Goal: Information Seeking & Learning: Learn about a topic

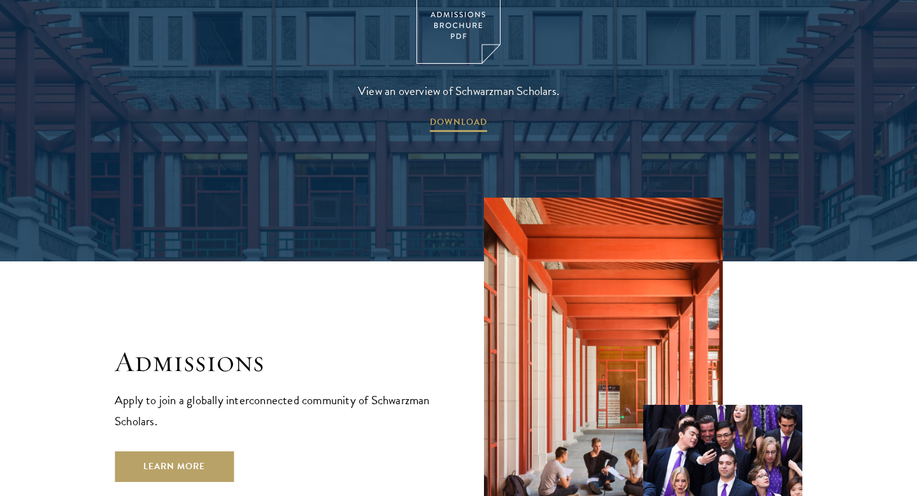
scroll to position [2040, 0]
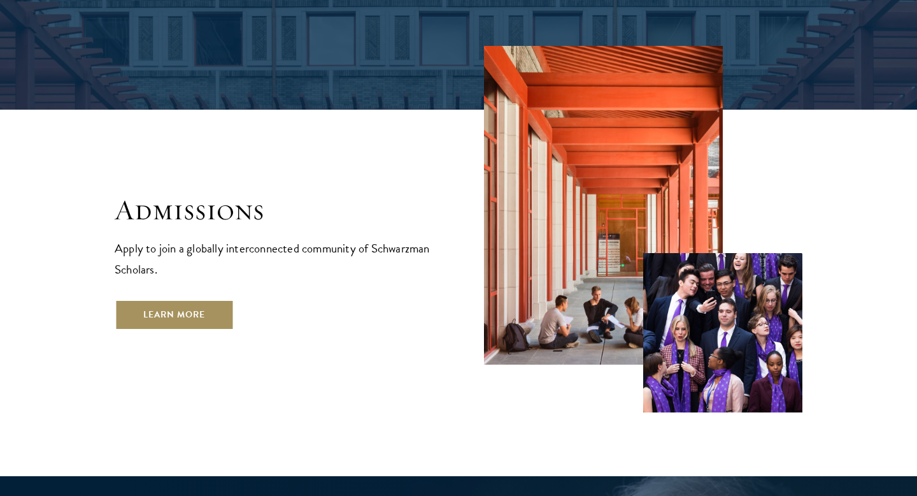
click at [186, 299] on link "Learn More" at bounding box center [174, 314] width 119 height 31
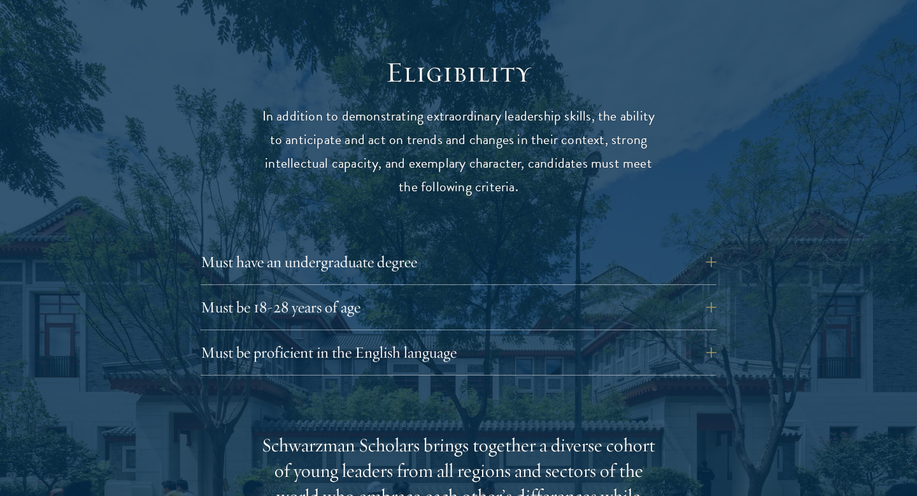
scroll to position [1756, 0]
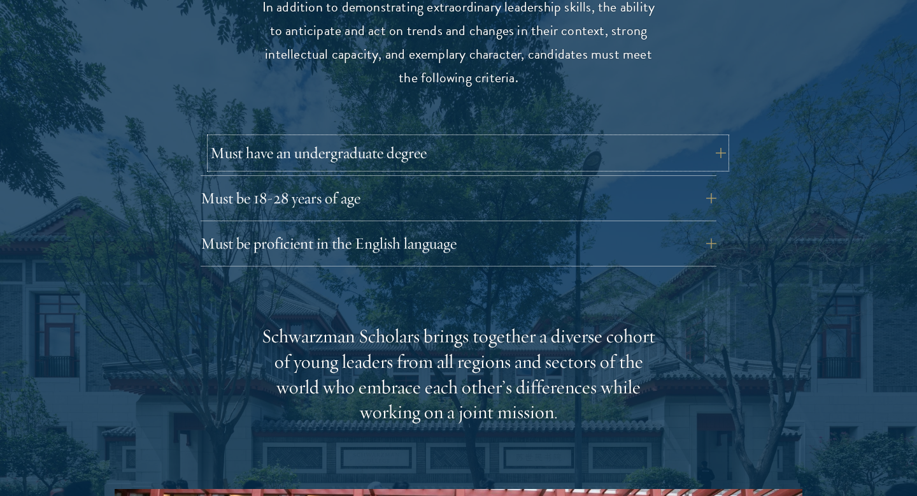
click at [433, 138] on button "Must have an undergraduate degree" at bounding box center [468, 153] width 516 height 31
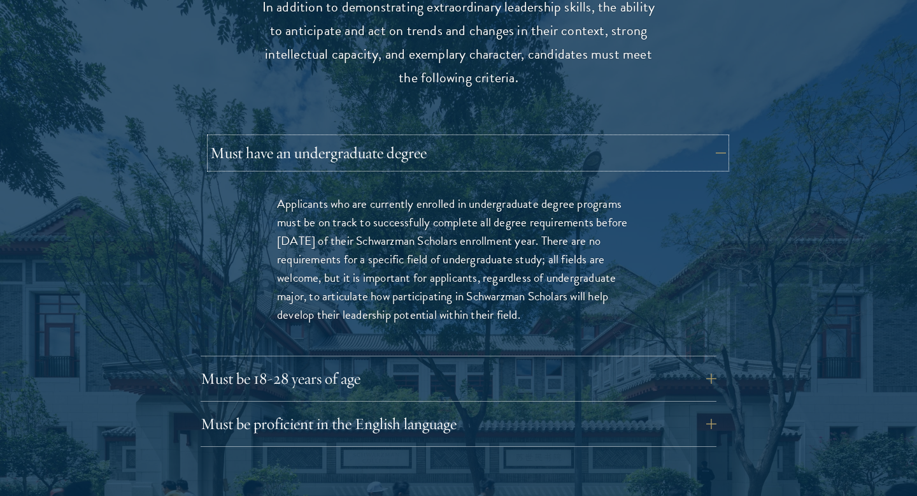
click at [433, 138] on button "Must have an undergraduate degree" at bounding box center [468, 153] width 516 height 31
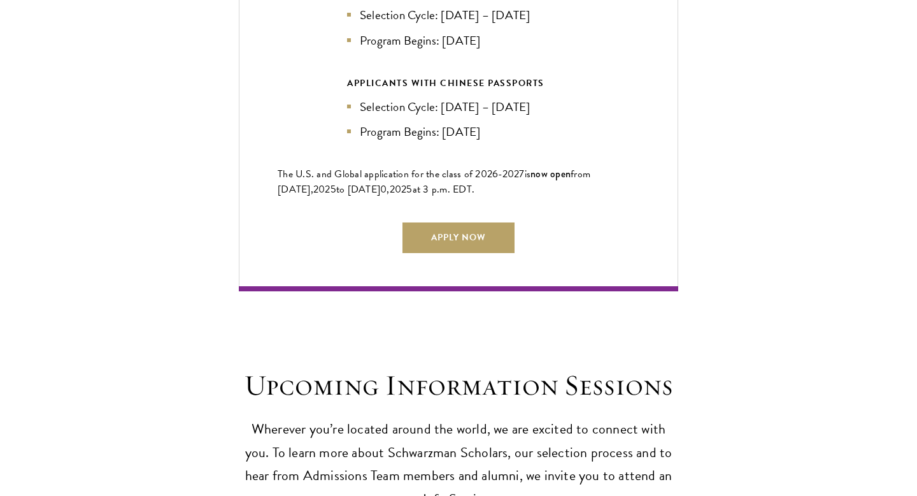
scroll to position [3087, 0]
